Goal: Task Accomplishment & Management: Use online tool/utility

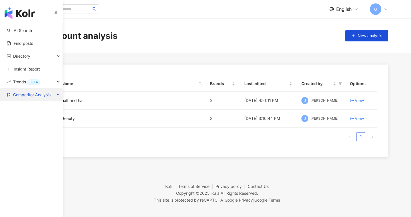
click at [27, 97] on span "Competitor Analysis" at bounding box center [31, 94] width 37 height 13
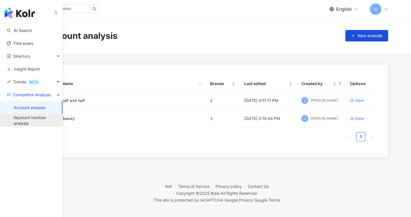
click at [28, 115] on link "Keyword mention analysis" at bounding box center [36, 120] width 44 height 11
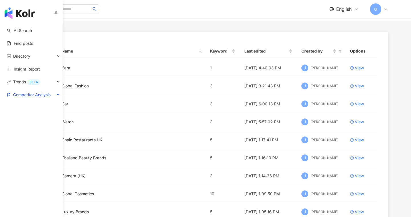
scroll to position [18, 0]
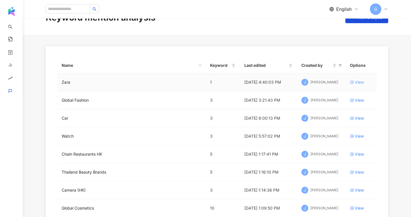
click at [352, 84] on icon at bounding box center [352, 82] width 4 height 4
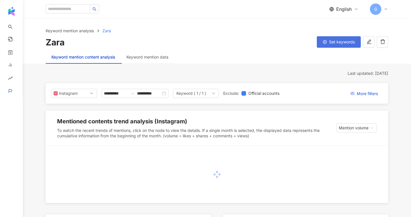
click at [337, 43] on span "Set keywords" at bounding box center [342, 42] width 26 height 5
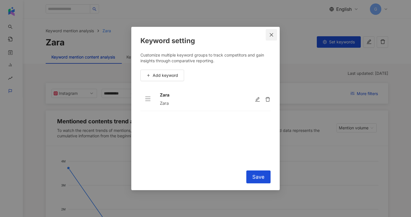
click at [271, 37] on icon "close" at bounding box center [271, 35] width 5 height 5
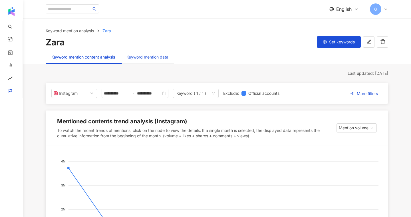
click at [137, 54] on div "Keyword mention data" at bounding box center [147, 57] width 42 height 6
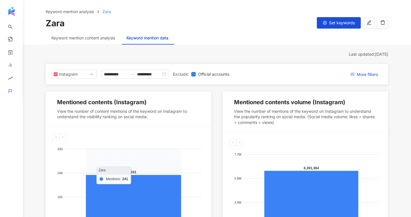
scroll to position [1, 0]
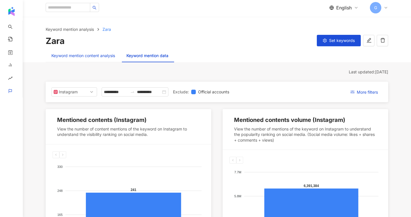
click at [108, 58] on div "Keyword mention content analysis" at bounding box center [83, 55] width 64 height 6
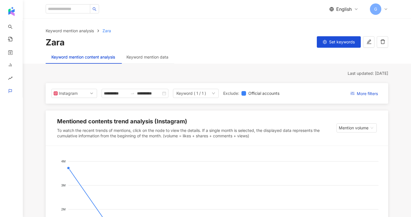
click at [329, 48] on div "Set keywords" at bounding box center [339, 42] width 44 height 12
click at [330, 43] on span "Set keywords" at bounding box center [342, 42] width 26 height 5
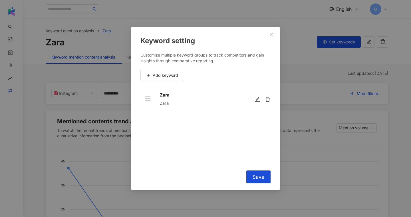
scroll to position [7, 0]
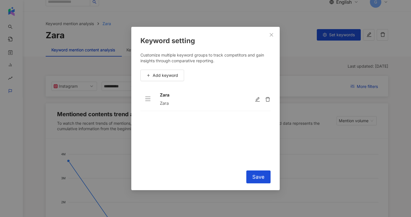
click at [68, 104] on div "Keyword setting Customize multiple keyword groups to track competitors and gain…" at bounding box center [205, 108] width 411 height 217
click at [176, 76] on span "Add keyword" at bounding box center [165, 75] width 25 height 5
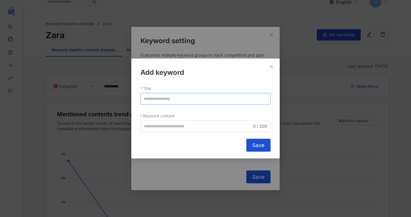
click at [173, 96] on input "Title" at bounding box center [205, 98] width 130 height 11
click at [157, 96] on input "**********" at bounding box center [205, 98] width 130 height 11
type input "**********"
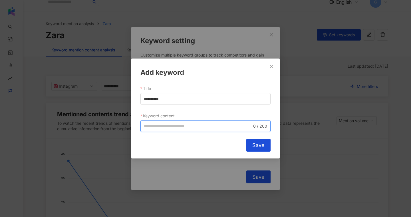
click at [153, 125] on input "Keyword content" at bounding box center [198, 126] width 108 height 6
paste input "**********"
type input "**********"
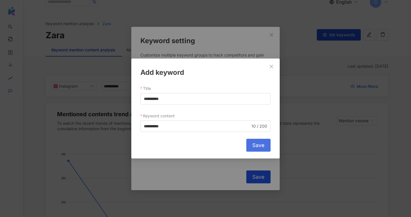
click at [263, 151] on button "Save" at bounding box center [258, 145] width 24 height 13
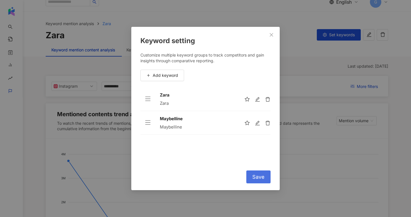
click at [257, 175] on span "Save" at bounding box center [258, 177] width 12 height 6
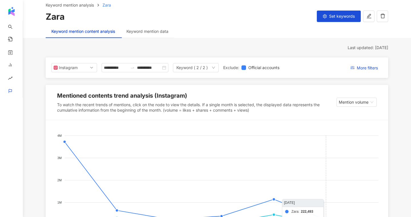
scroll to position [1, 0]
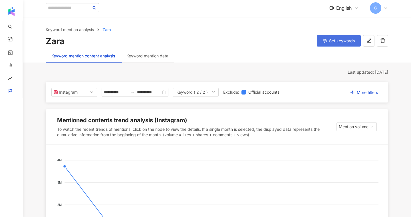
click at [332, 44] on button "Set keywords" at bounding box center [339, 40] width 44 height 11
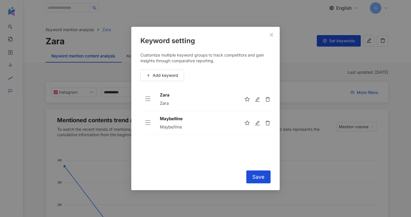
click at [311, 84] on div "Keyword setting Customize multiple keyword groups to track competitors and gain…" at bounding box center [205, 108] width 411 height 217
click at [276, 32] on button "Close" at bounding box center [270, 34] width 11 height 11
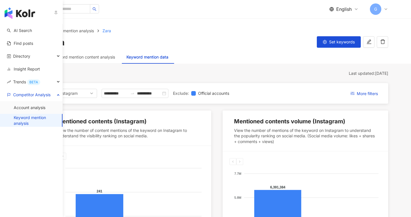
click at [20, 116] on link "Keyword mention analysis" at bounding box center [36, 120] width 44 height 11
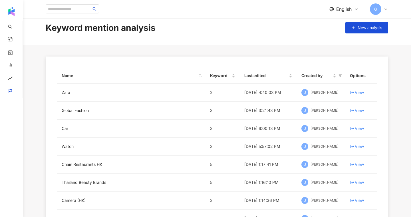
scroll to position [6, 0]
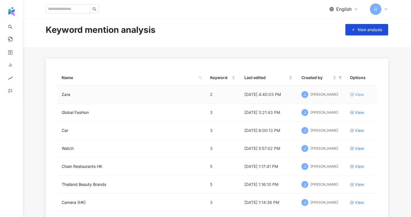
click at [351, 95] on icon at bounding box center [352, 94] width 4 height 4
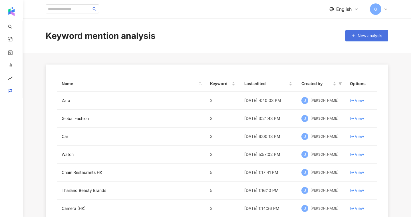
click at [366, 33] on span "New analysis" at bounding box center [369, 35] width 25 height 5
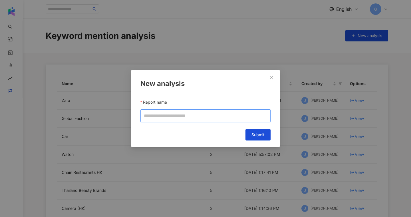
click at [174, 114] on input "Report name" at bounding box center [205, 115] width 130 height 13
click at [270, 78] on icon "close" at bounding box center [271, 77] width 5 height 5
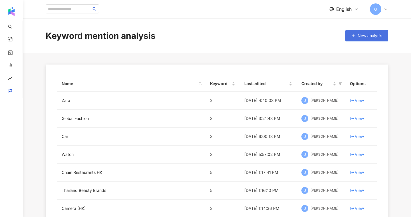
click at [370, 34] on span "New analysis" at bounding box center [369, 35] width 25 height 5
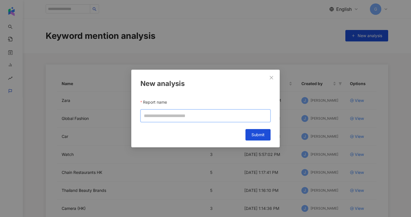
click at [165, 114] on input "Report name" at bounding box center [205, 115] width 130 height 13
type input "**"
drag, startPoint x: 167, startPoint y: 123, endPoint x: 158, endPoint y: 111, distance: 15.5
click at [158, 111] on div "New analysis Report name ** Cancel Submit" at bounding box center [205, 109] width 148 height 78
drag, startPoint x: 157, startPoint y: 117, endPoint x: 129, endPoint y: 113, distance: 27.6
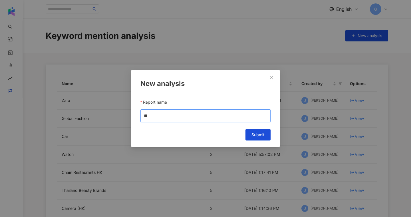
click at [129, 113] on div "New analysis Report name ** Cancel Submit" at bounding box center [205, 108] width 411 height 217
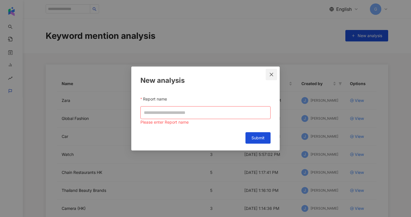
click at [273, 74] on icon "close" at bounding box center [271, 74] width 5 height 5
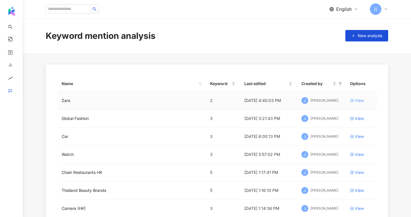
click at [358, 101] on div "View" at bounding box center [358, 100] width 9 height 6
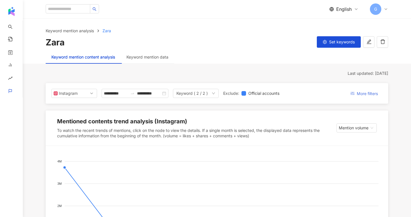
click at [363, 93] on span "More filters" at bounding box center [366, 93] width 21 height 9
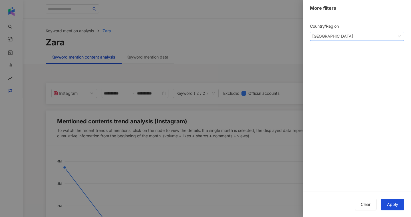
click at [342, 34] on span "[GEOGRAPHIC_DATA]" at bounding box center [357, 36] width 90 height 9
click at [245, 76] on div at bounding box center [205, 108] width 411 height 217
